Goal: Information Seeking & Learning: Learn about a topic

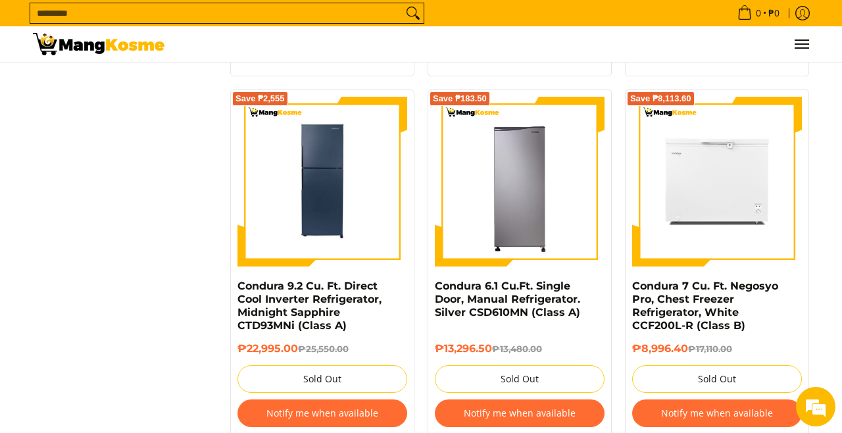
scroll to position [2429, 0]
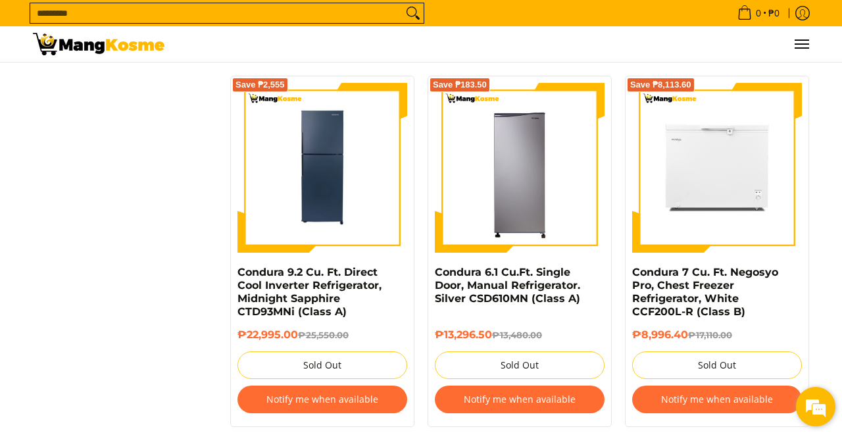
click at [816, 417] on em at bounding box center [816, 407] width 36 height 36
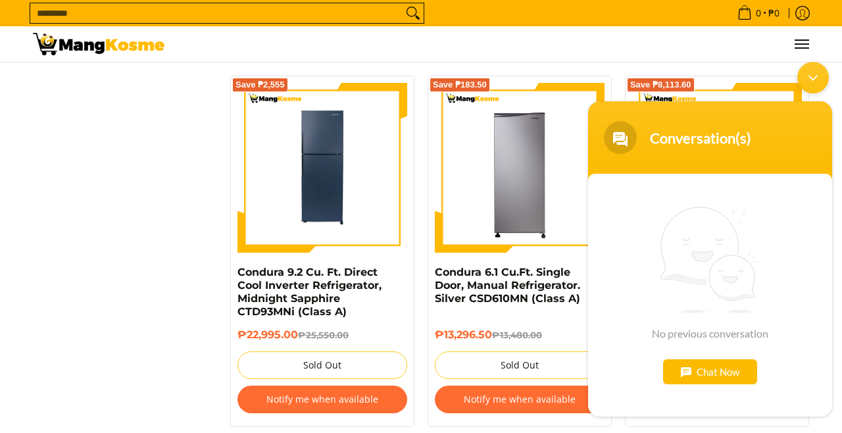
click at [815, 82] on div "Minimize live chat window" at bounding box center [813, 77] width 32 height 32
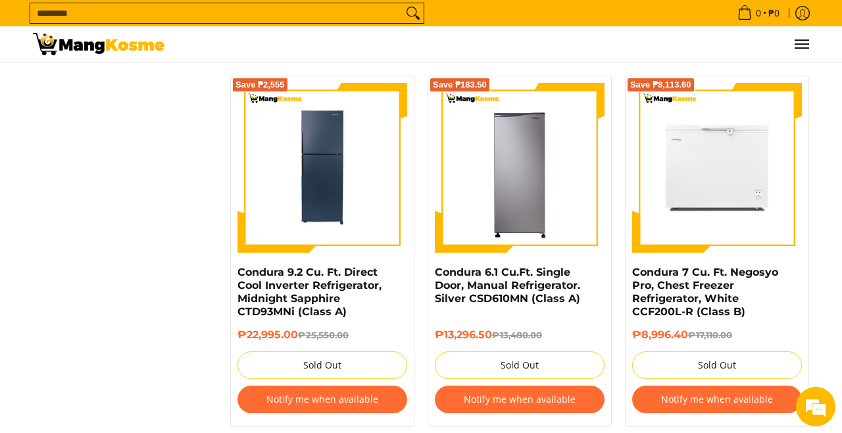
click at [729, 176] on img at bounding box center [717, 168] width 170 height 170
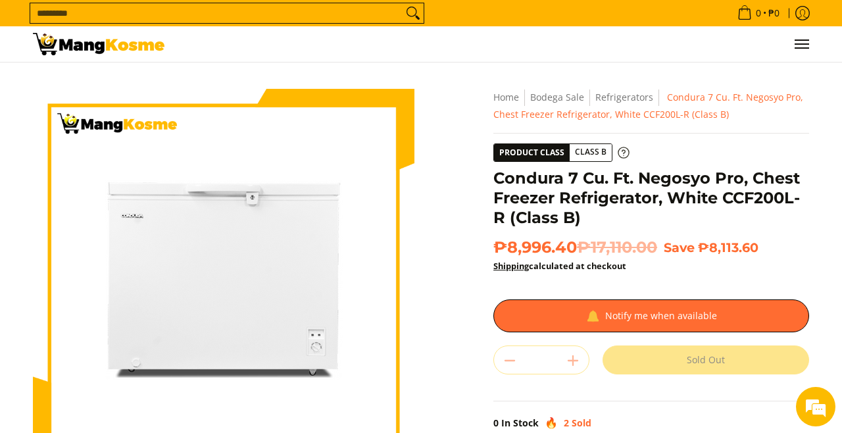
click at [594, 151] on span "Class B" at bounding box center [591, 152] width 42 height 16
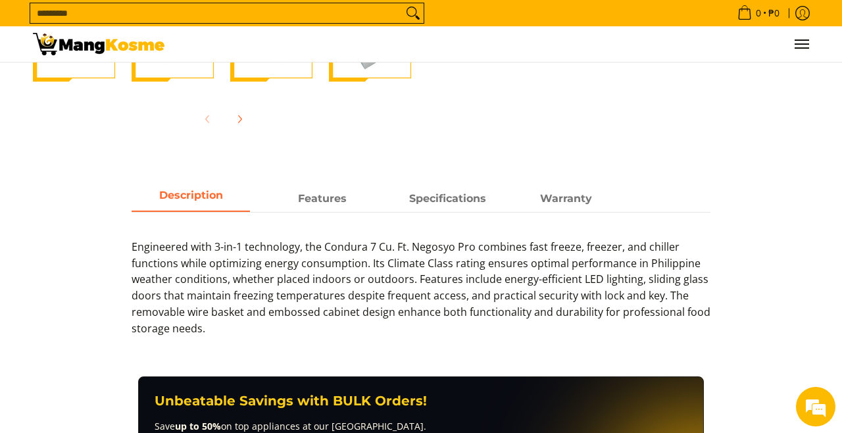
scroll to position [525, 0]
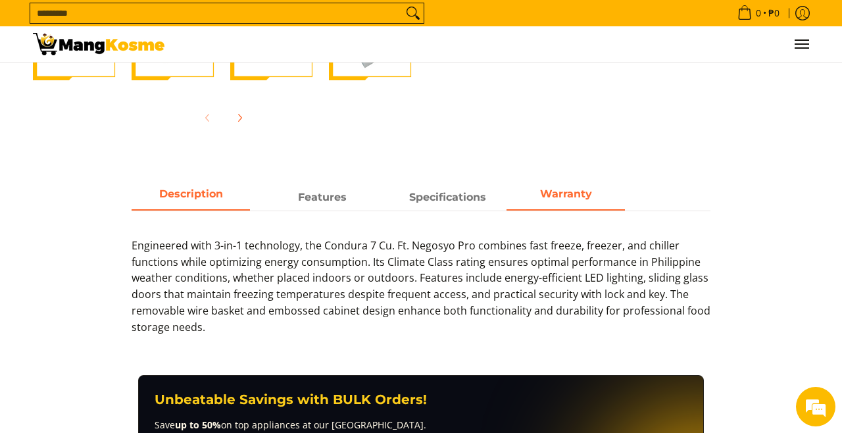
click at [571, 191] on strong "Warranty" at bounding box center [566, 194] width 52 height 13
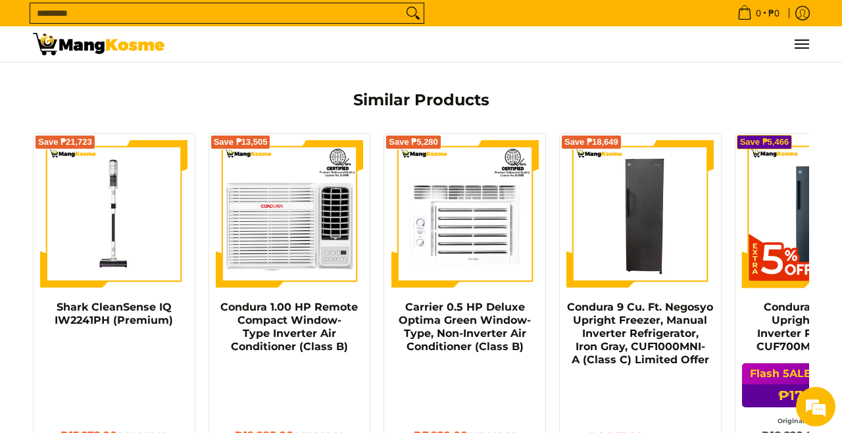
scroll to position [1192, 0]
